Goal: Check status: Check status

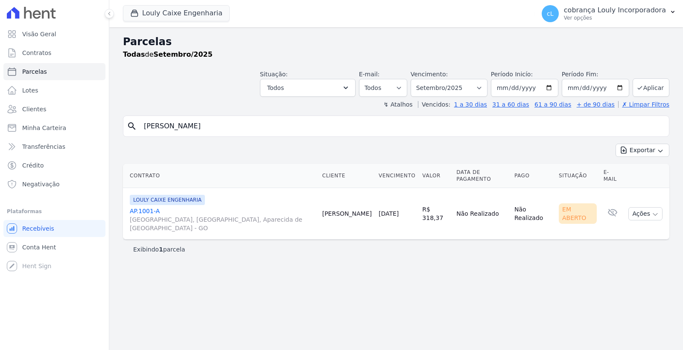
select select
click at [242, 127] on input "LARYSSA ALVES GOMES" at bounding box center [402, 126] width 526 height 17
drag, startPoint x: 272, startPoint y: 127, endPoint x: 110, endPoint y: 123, distance: 162.2
click at [110, 123] on div "Parcelas Todas de Setembro/2025 Situação: Agendado Em Aberto Pago Processando C…" at bounding box center [395, 188] width 573 height 323
paste input "[PERSON_NAME]"
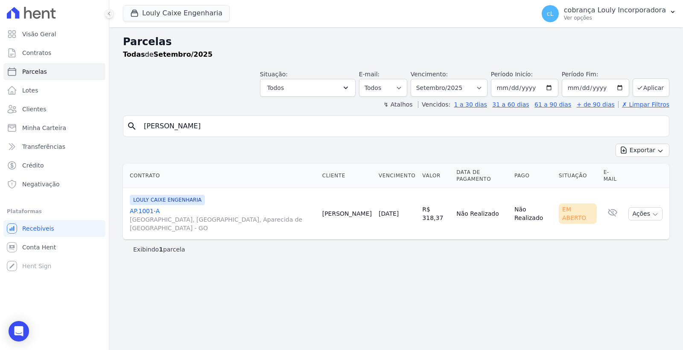
type input "[PERSON_NAME]"
select select
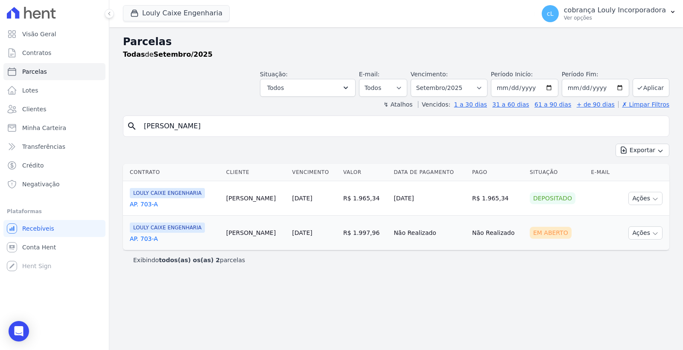
click at [143, 240] on link "AP. 703-A" at bounding box center [175, 239] width 90 height 9
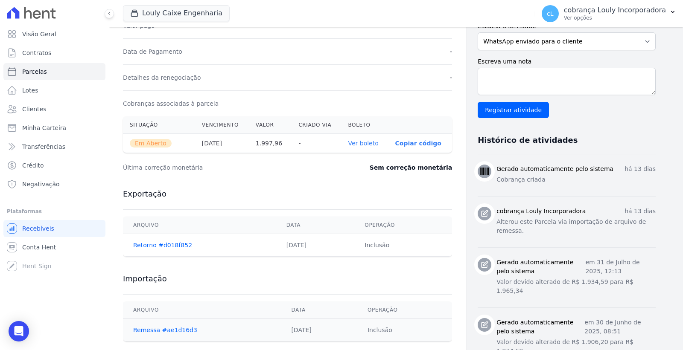
scroll to position [235, 0]
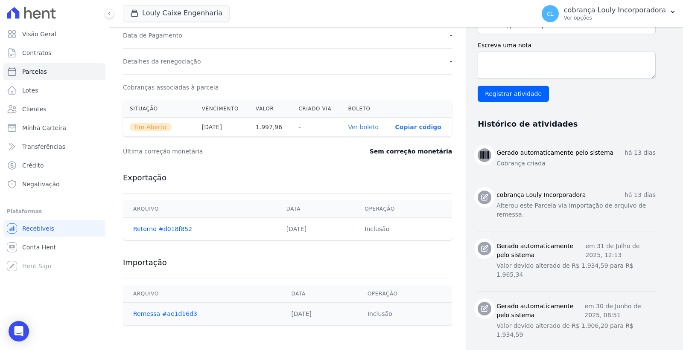
click at [355, 131] on link "Ver boleto" at bounding box center [363, 127] width 30 height 7
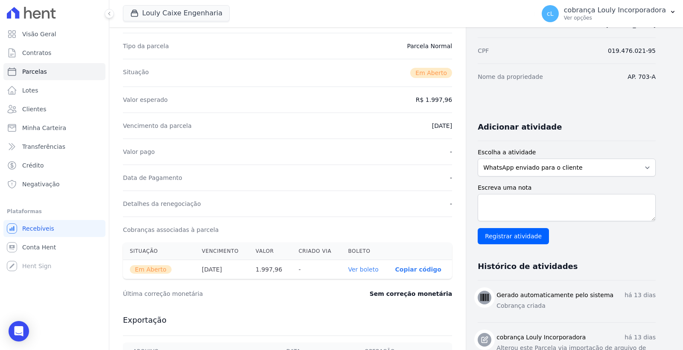
scroll to position [0, 0]
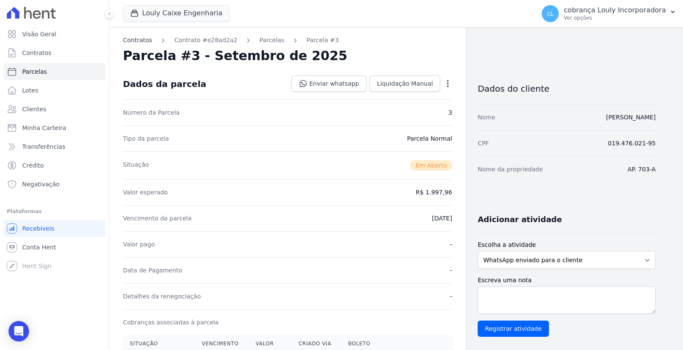
select select
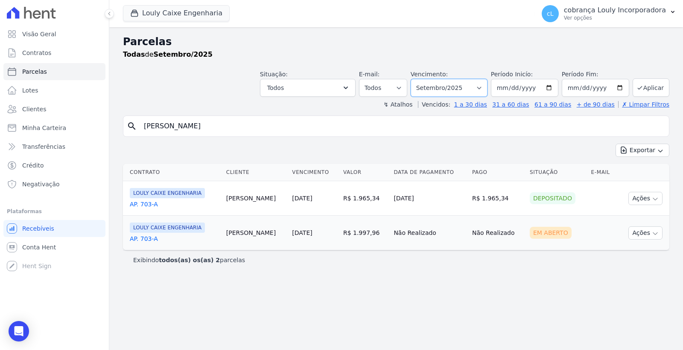
click at [486, 91] on select "Filtrar por período ──────── Todos os meses Setembro/2024 Outubro/2024 Novembro…" at bounding box center [448, 88] width 77 height 18
select select "08/2025"
click at [423, 79] on select "Filtrar por período ──────── Todos os meses Setembro/2024 Outubro/2024 Novembro…" at bounding box center [448, 88] width 77 height 18
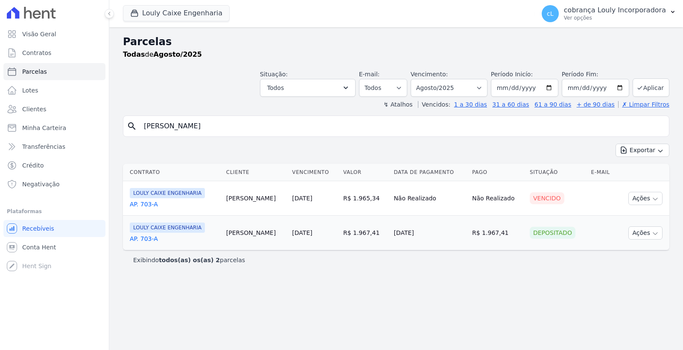
select select
click at [292, 236] on link "[DATE]" at bounding box center [302, 233] width 20 height 7
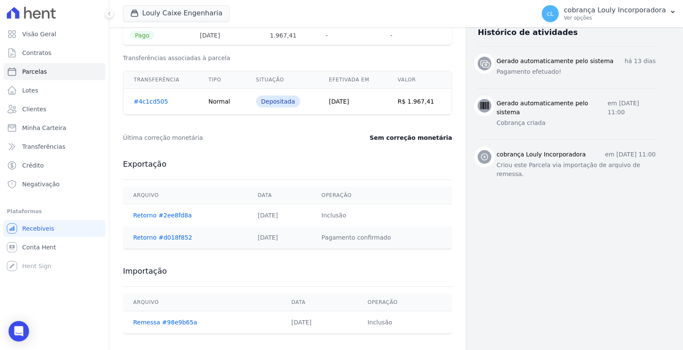
scroll to position [332, 0]
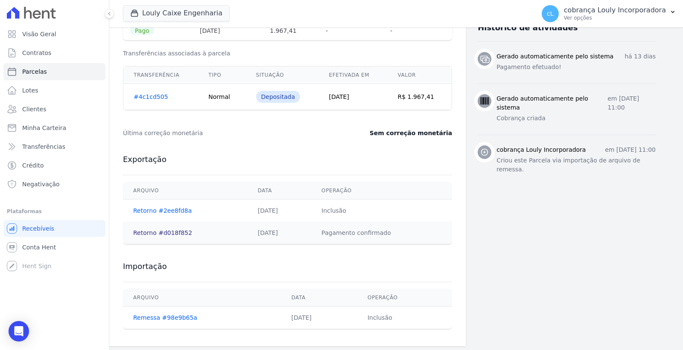
click at [156, 231] on link "Retorno #d018f852" at bounding box center [162, 233] width 59 height 7
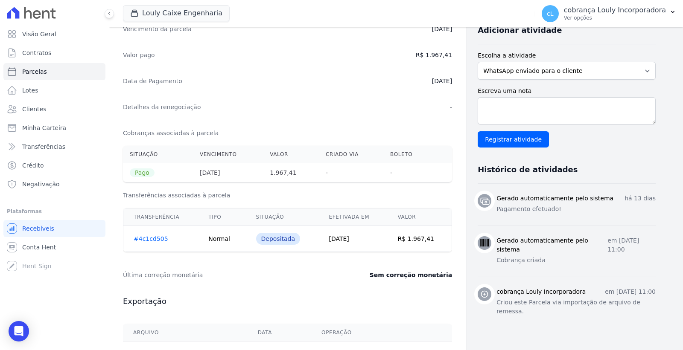
scroll to position [335, 0]
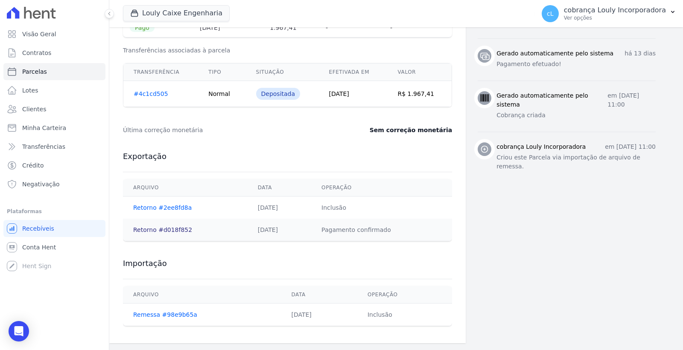
click at [169, 230] on link "Retorno #d018f852" at bounding box center [162, 230] width 59 height 7
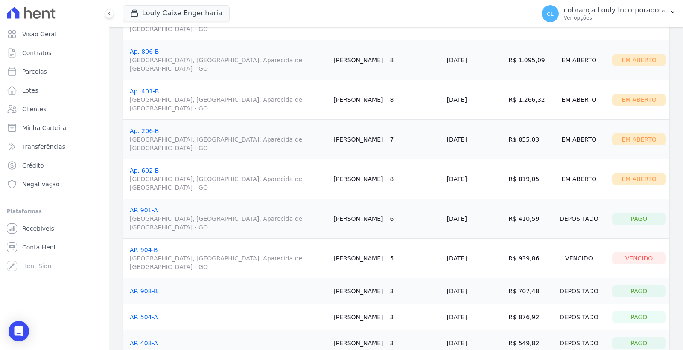
scroll to position [189, 0]
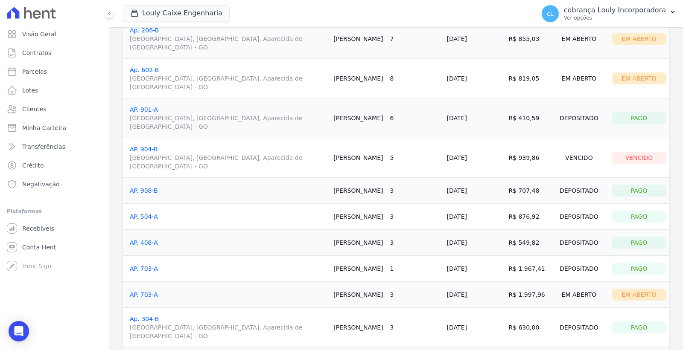
drag, startPoint x: 419, startPoint y: 270, endPoint x: 589, endPoint y: 269, distance: 169.8
click at [589, 269] on tr "AP. 703-A [PERSON_NAME] 1 [DATE] R$ 1.967,41 Depositado Pago" at bounding box center [396, 269] width 546 height 26
click at [580, 271] on div "Depositado" at bounding box center [579, 269] width 52 height 12
click at [631, 270] on div "Pago" at bounding box center [639, 269] width 54 height 12
drag, startPoint x: 524, startPoint y: 293, endPoint x: 539, endPoint y: 293, distance: 15.4
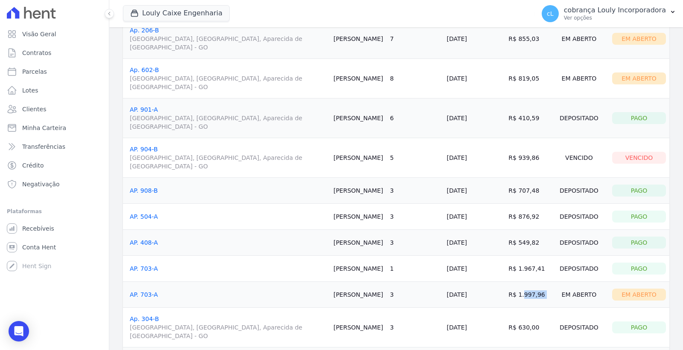
click at [539, 293] on tr "AP. 703-A [PERSON_NAME] 3 [DATE] R$ 1.997,96 Em [GEOGRAPHIC_DATA] Em [GEOGRAPHI…" at bounding box center [396, 295] width 546 height 26
